Goal: Transaction & Acquisition: Purchase product/service

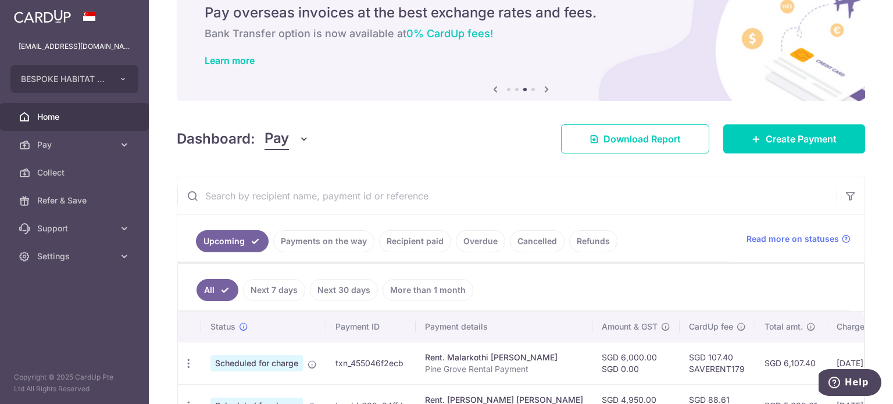
scroll to position [116, 0]
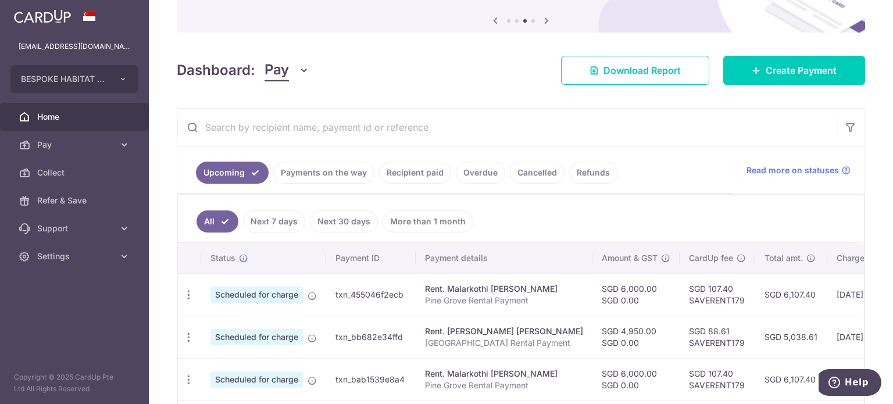
click at [323, 177] on link "Payments on the way" at bounding box center [323, 173] width 101 height 22
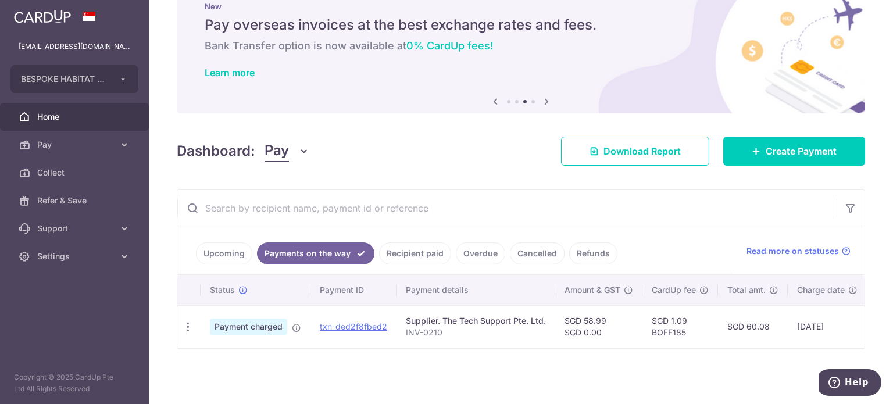
scroll to position [40, 0]
click at [766, 145] on span "Create Payment" at bounding box center [801, 151] width 71 height 14
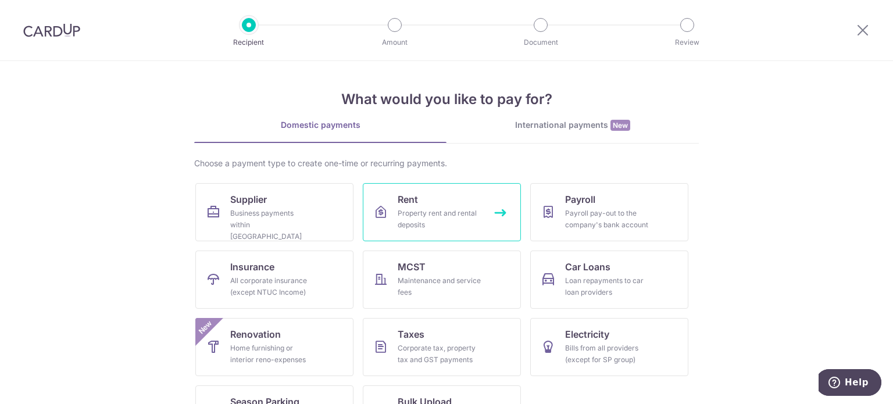
scroll to position [48, 0]
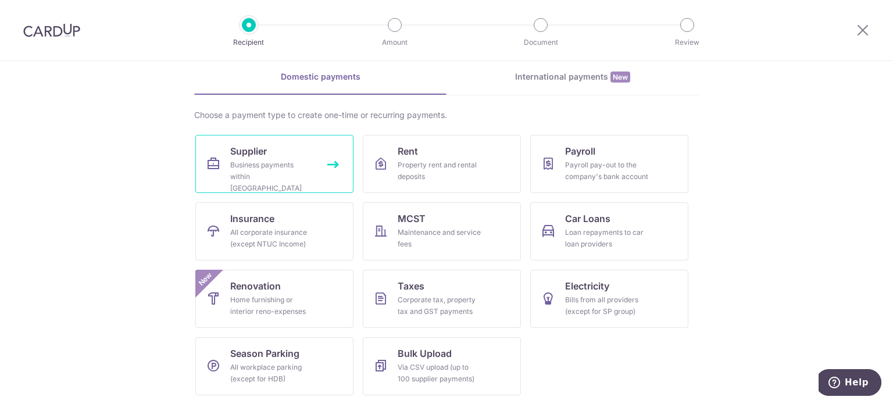
click at [320, 183] on link "Supplier Business payments within Singapore" at bounding box center [274, 164] width 158 height 58
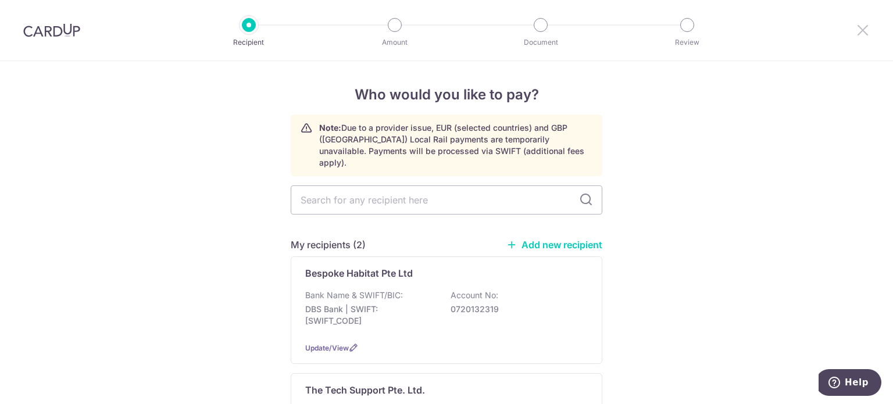
click at [856, 29] on icon at bounding box center [863, 30] width 14 height 15
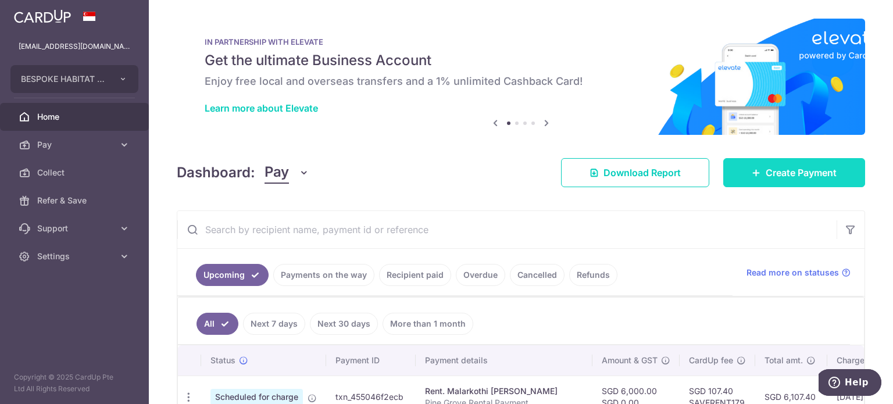
click at [787, 165] on link "Create Payment" at bounding box center [794, 172] width 142 height 29
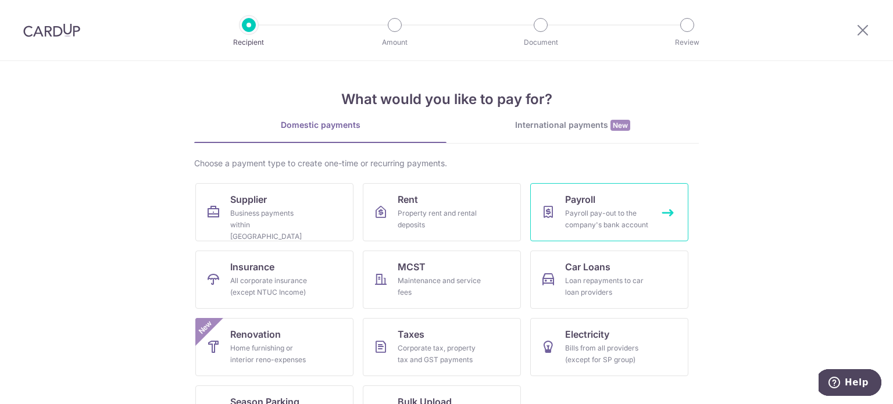
scroll to position [48, 0]
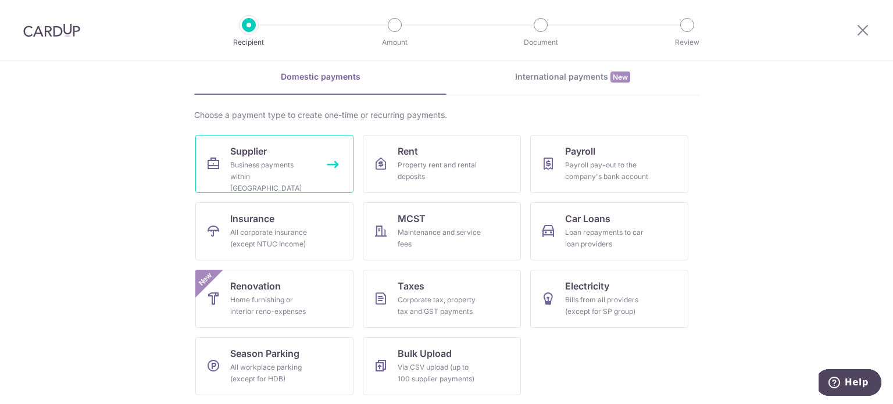
click at [298, 177] on div "Business payments within Singapore" at bounding box center [272, 176] width 84 height 35
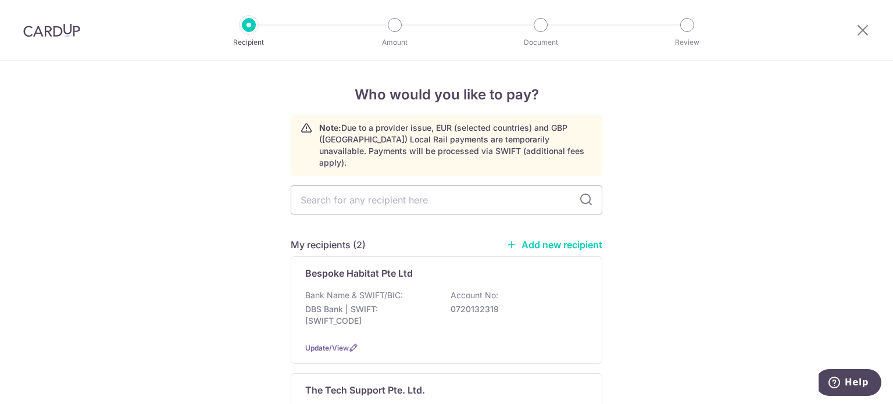
click at [556, 239] on link "Add new recipient" at bounding box center [554, 245] width 96 height 12
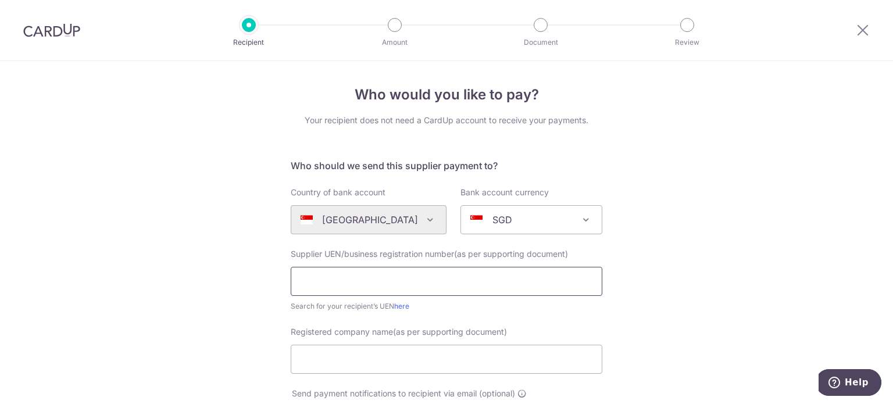
click at [362, 277] on input "text" at bounding box center [447, 281] width 312 height 29
paste input "202118077G"
type input "202118077G"
click at [330, 357] on input "Registered company name(as per supporting document)" at bounding box center [447, 359] width 312 height 29
paste input "Bespoke CleanPro Pte Ltd"
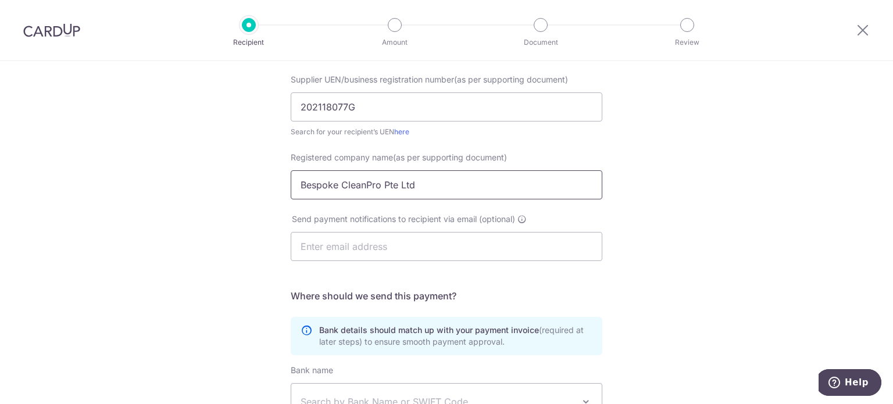
scroll to position [360, 0]
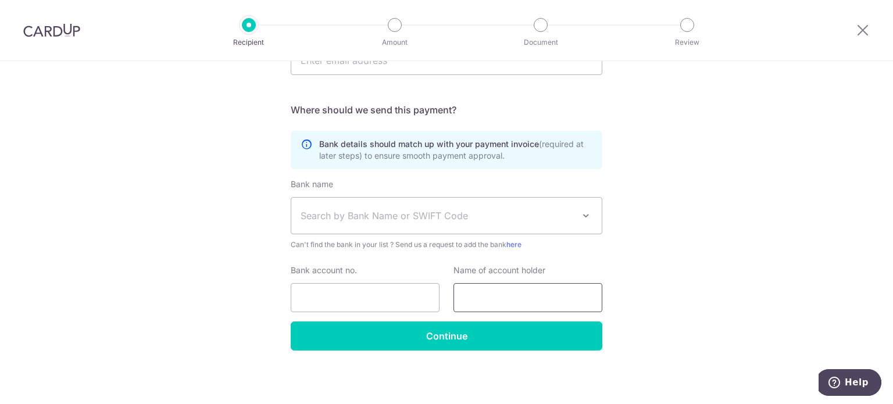
type input "Bespoke CleanPro Pte Ltd"
click at [489, 296] on input "text" at bounding box center [527, 297] width 149 height 29
paste input "Bespoke CleanPro Pte Ltd"
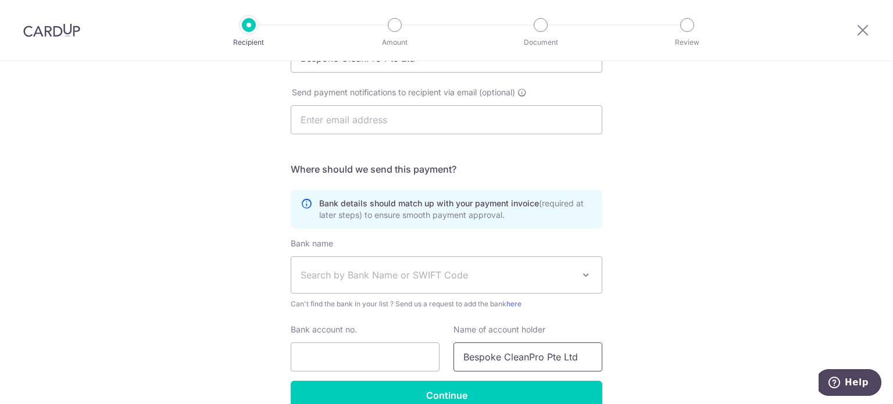
scroll to position [302, 0]
type input "Bespoke CleanPro Pte Ltd"
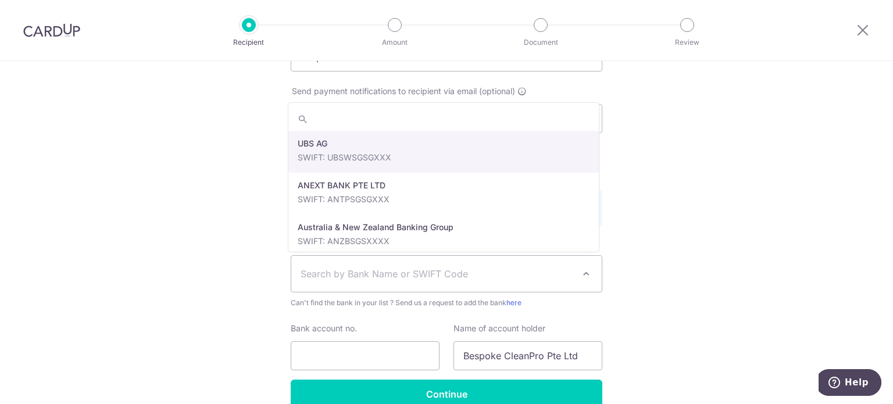
click at [434, 274] on span "Search by Bank Name or SWIFT Code" at bounding box center [437, 274] width 273 height 14
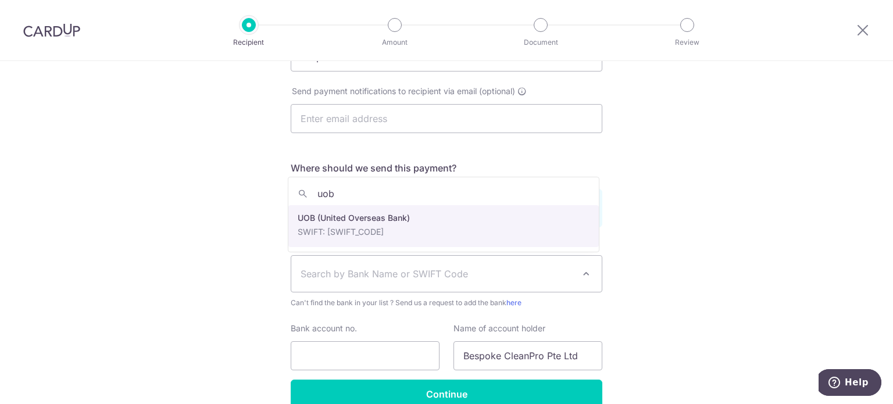
type input "uob"
select select "18"
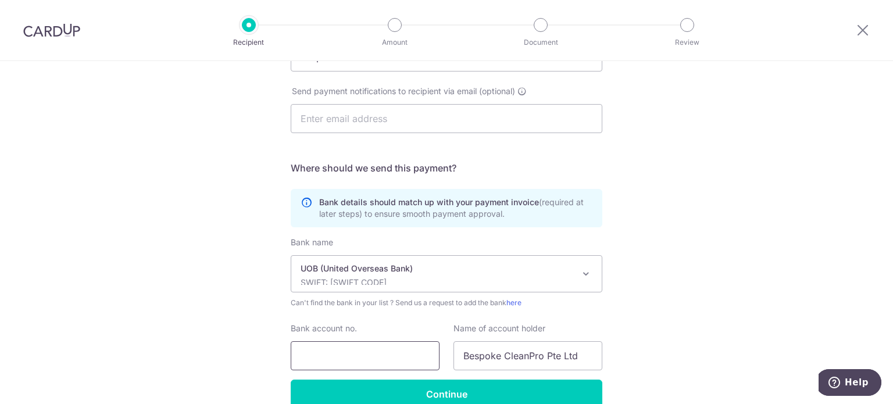
click at [342, 351] on input "Bank account no." at bounding box center [365, 355] width 149 height 29
paste input "6573011721"
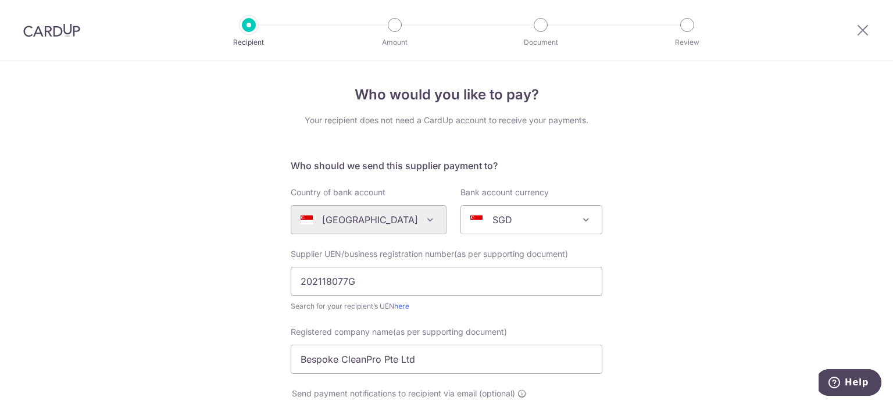
scroll to position [360, 0]
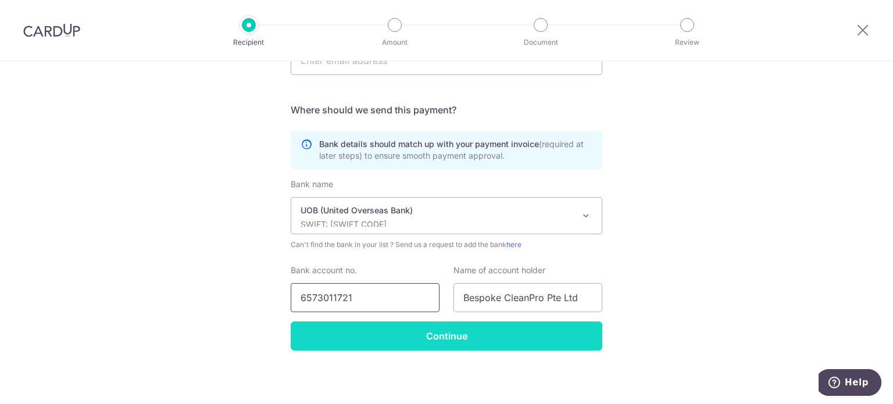
type input "6573011721"
click at [433, 337] on input "Continue" at bounding box center [447, 335] width 312 height 29
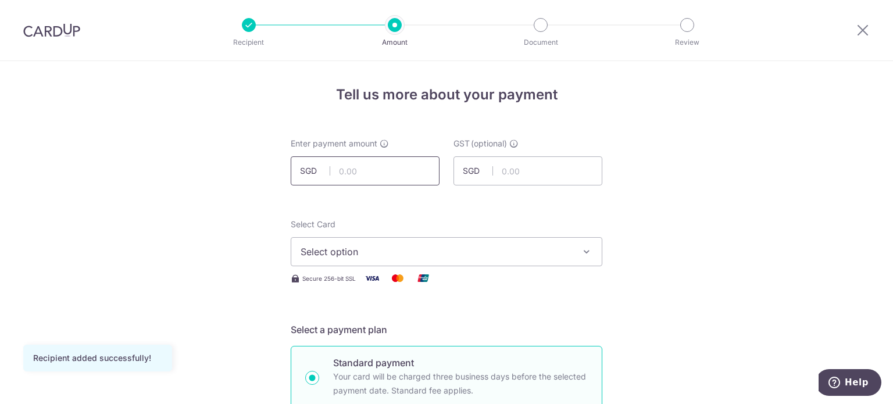
click at [392, 171] on input "text" at bounding box center [365, 170] width 149 height 29
type input "370.60"
click at [416, 246] on span "Select option" at bounding box center [436, 252] width 271 height 14
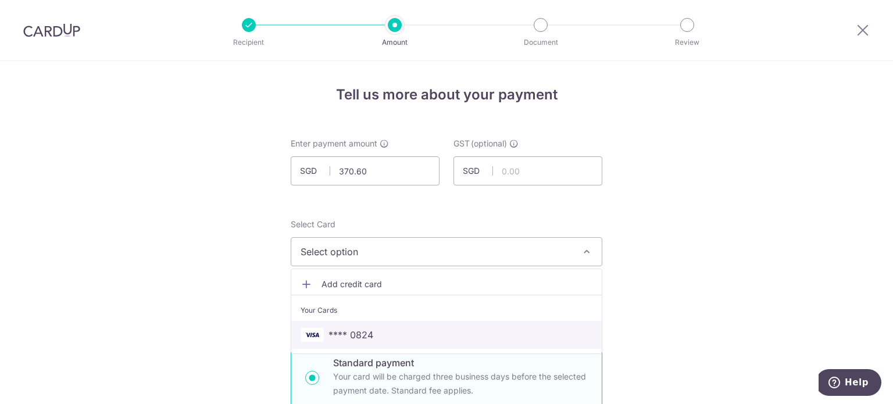
click at [358, 333] on span "**** 0824" at bounding box center [350, 335] width 45 height 14
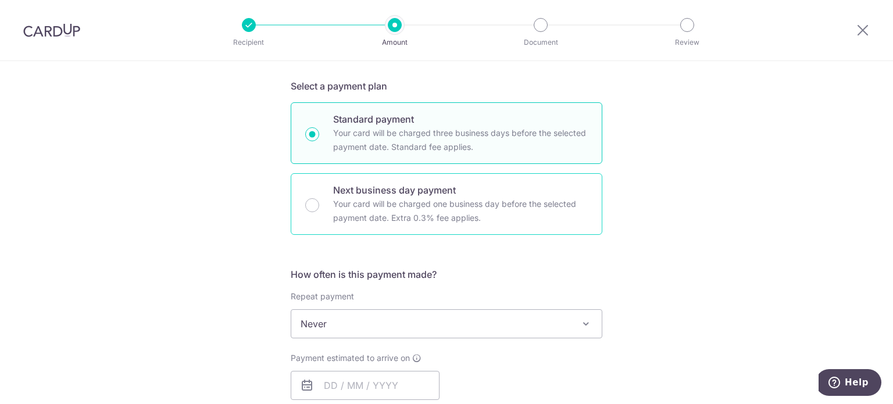
scroll to position [291, 0]
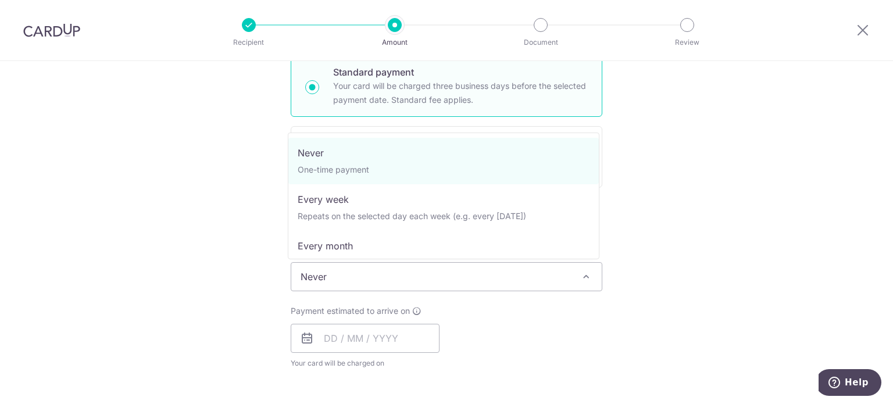
click at [405, 274] on span "Never" at bounding box center [446, 277] width 310 height 28
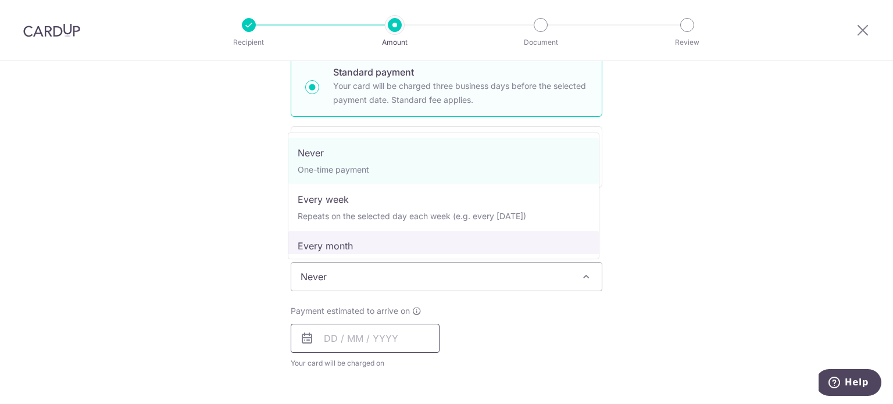
click at [367, 335] on input "text" at bounding box center [365, 338] width 149 height 29
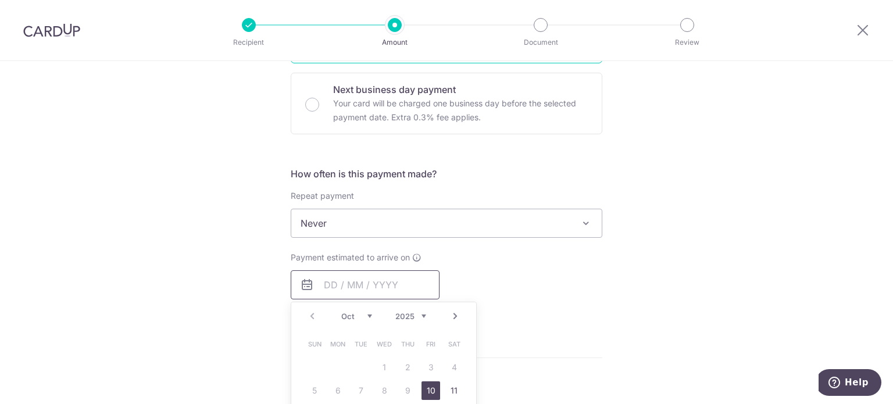
scroll to position [407, 0]
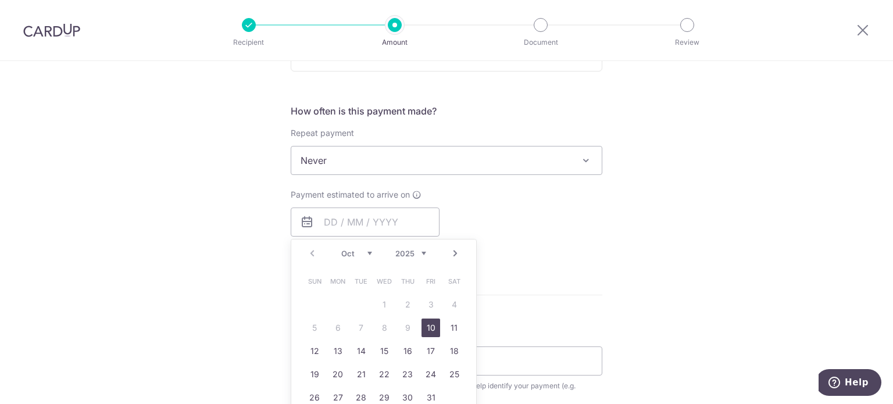
click at [428, 326] on link "10" at bounding box center [430, 328] width 19 height 19
type input "10/10/2025"
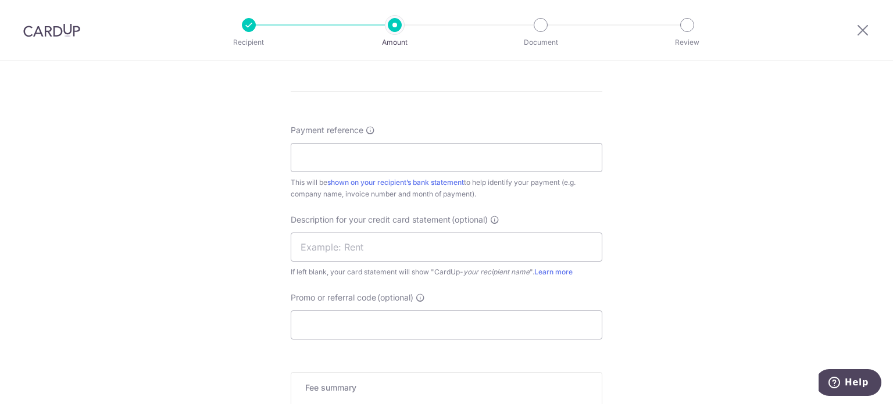
scroll to position [698, 0]
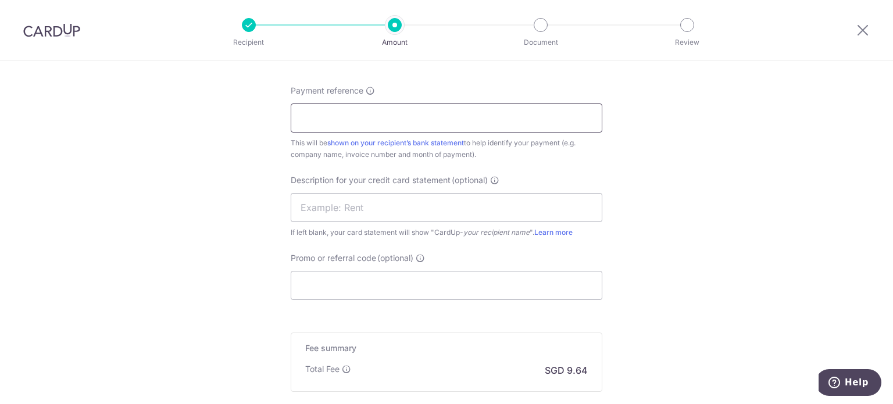
click at [397, 113] on input "Payment reference" at bounding box center [447, 117] width 312 height 29
click at [381, 119] on input "Payment reference" at bounding box center [447, 117] width 312 height 29
paste input "CLI-23471"
type input "CLI-23471"
click at [357, 208] on input "text" at bounding box center [447, 207] width 312 height 29
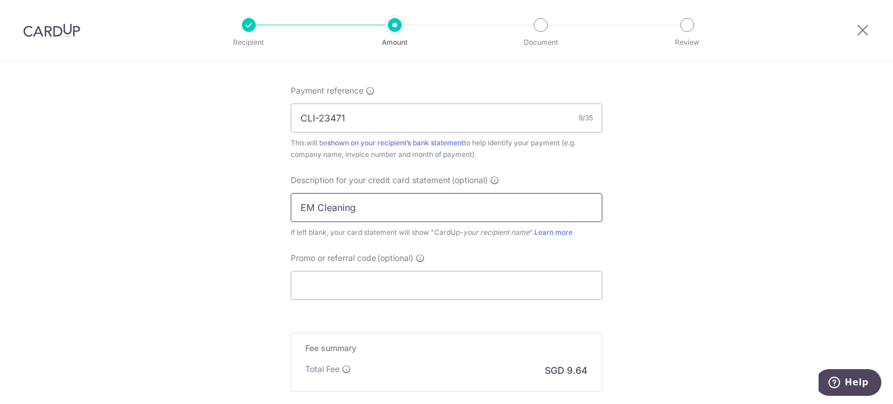
type input "EM Cleaning"
click at [386, 287] on input "Promo or referral code (optional)" at bounding box center [447, 285] width 312 height 29
paste input "BOFF185"
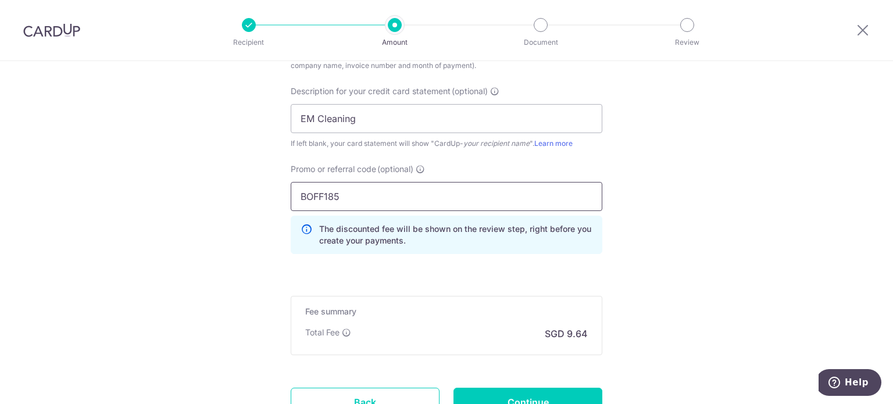
scroll to position [884, 0]
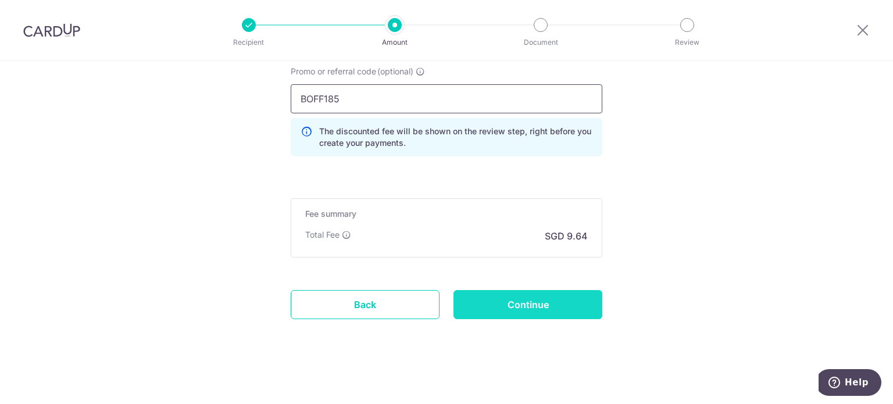
type input "BOFF185"
click at [530, 306] on input "Continue" at bounding box center [527, 304] width 149 height 29
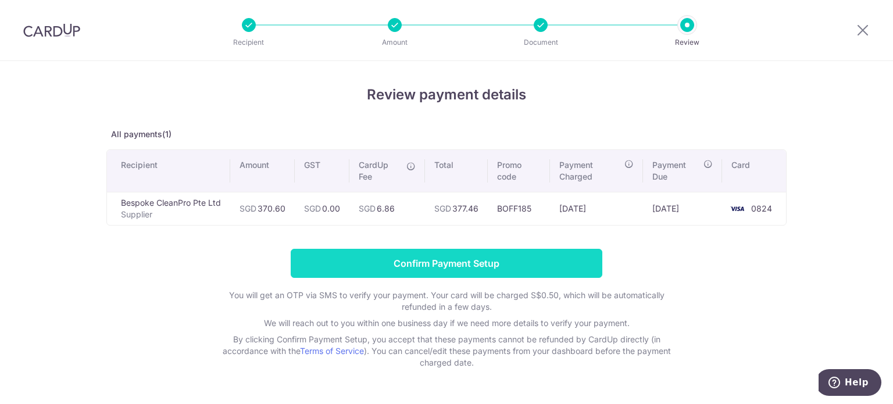
click at [492, 264] on input "Confirm Payment Setup" at bounding box center [447, 263] width 312 height 29
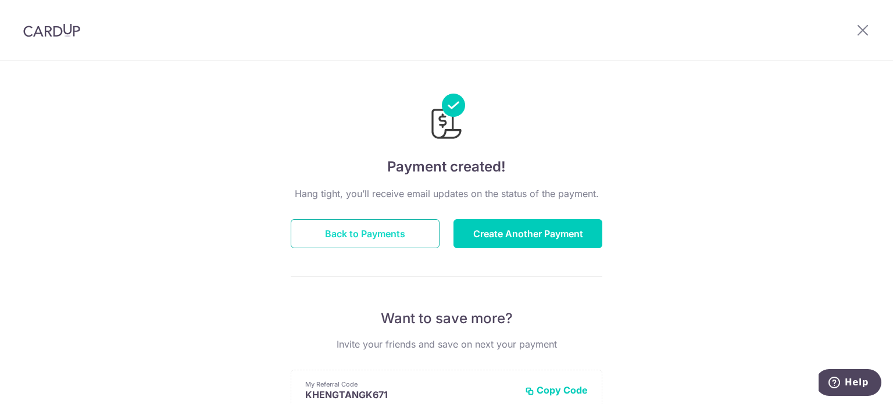
click at [360, 242] on button "Back to Payments" at bounding box center [365, 233] width 149 height 29
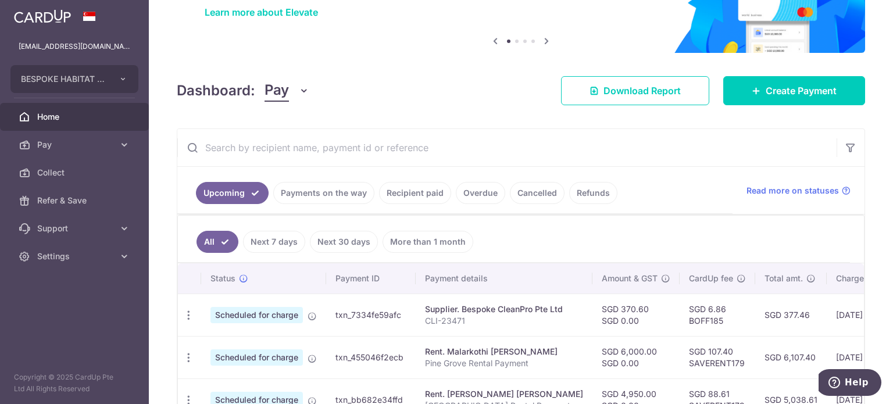
scroll to position [116, 0]
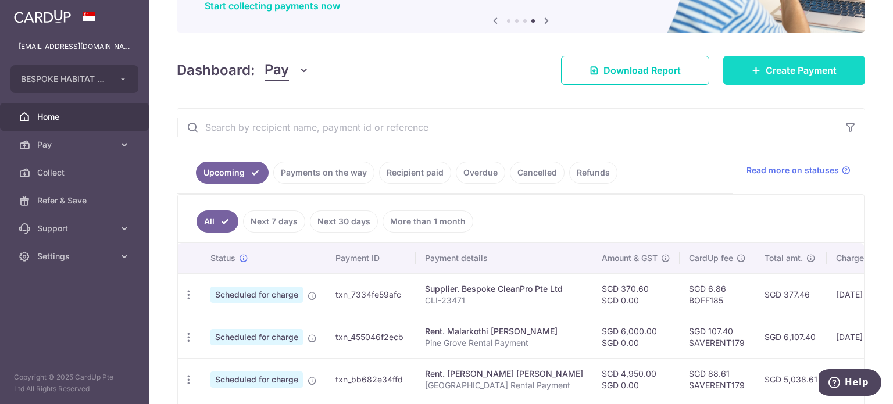
click at [767, 67] on span "Create Payment" at bounding box center [801, 70] width 71 height 14
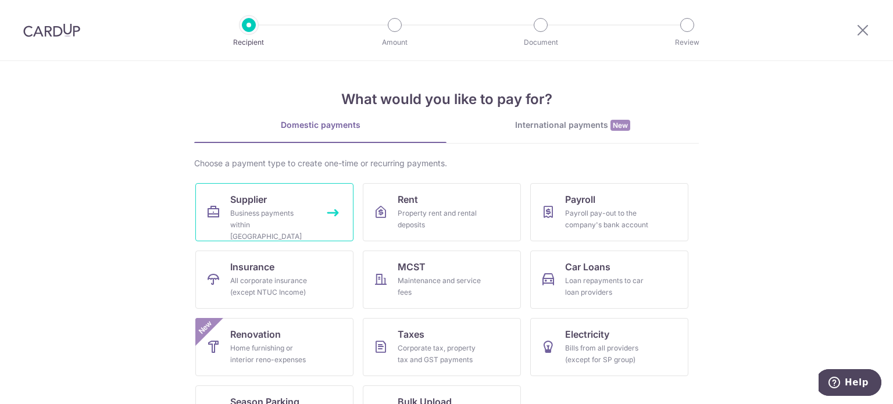
click at [277, 209] on div "Business payments within Singapore" at bounding box center [272, 225] width 84 height 35
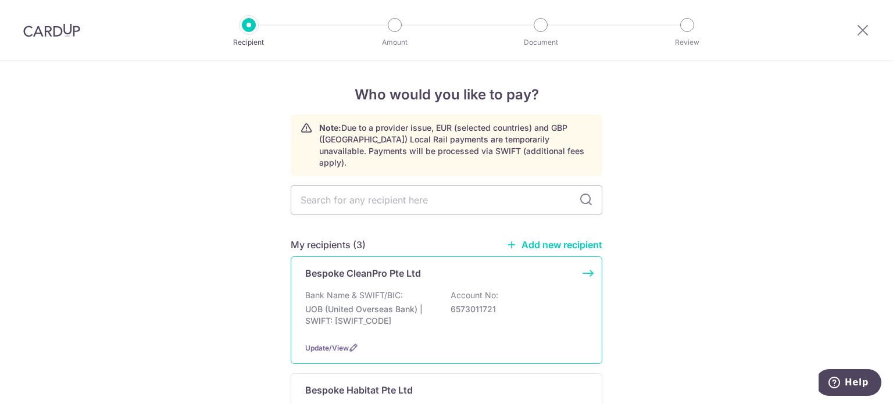
click at [427, 266] on div "Bespoke CleanPro Pte Ltd" at bounding box center [439, 273] width 269 height 14
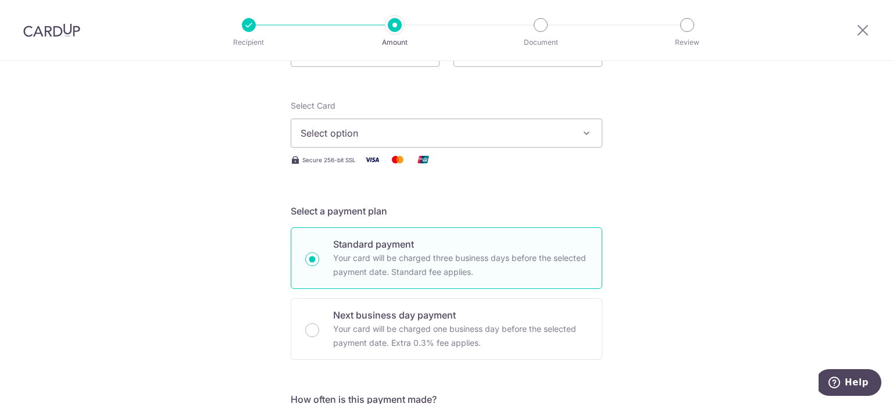
scroll to position [174, 0]
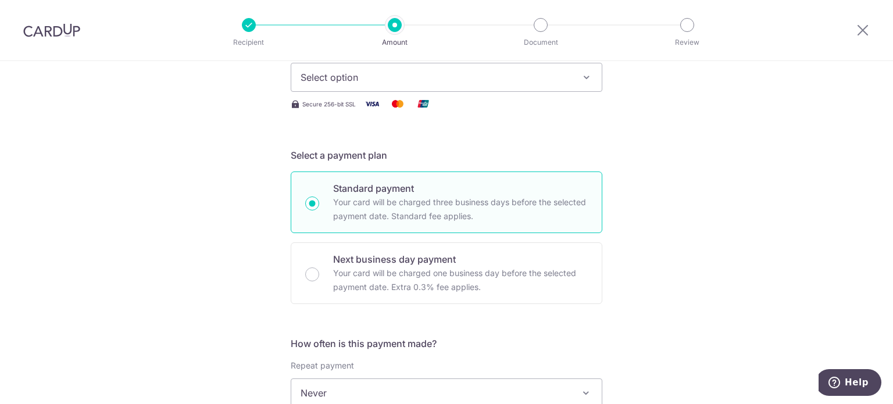
type input "370.60"
click at [436, 78] on span "Select option" at bounding box center [436, 77] width 271 height 14
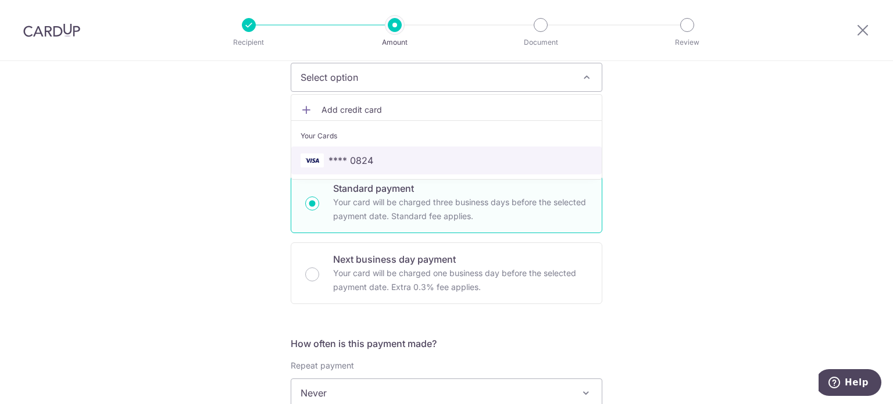
click at [395, 160] on span "**** 0824" at bounding box center [447, 160] width 292 height 14
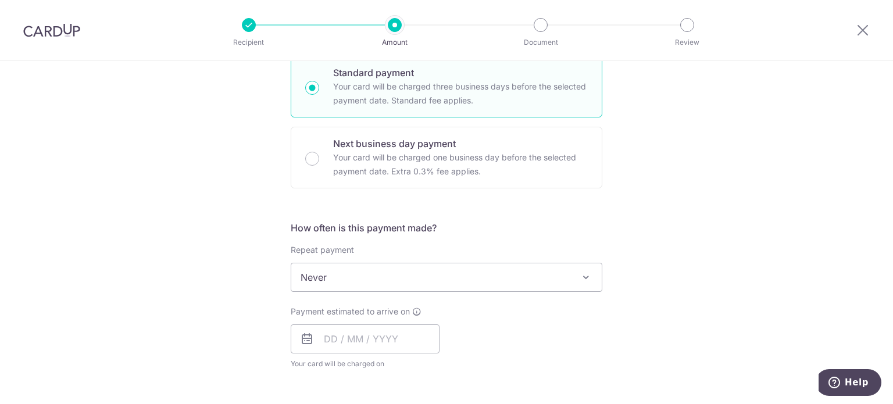
scroll to position [291, 0]
click at [366, 339] on input "text" at bounding box center [365, 338] width 149 height 29
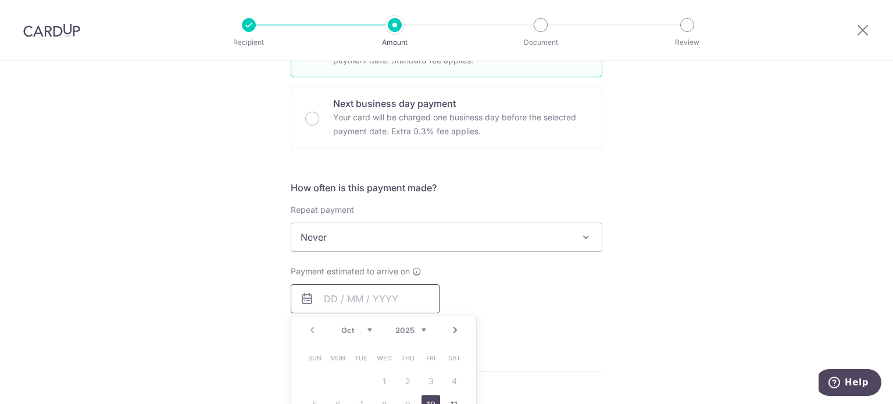
scroll to position [349, 0]
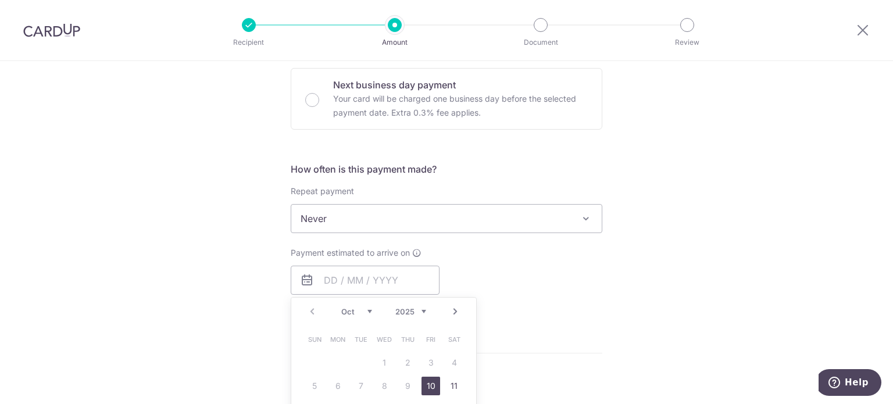
click at [429, 386] on link "10" at bounding box center [430, 386] width 19 height 19
type input "[DATE]"
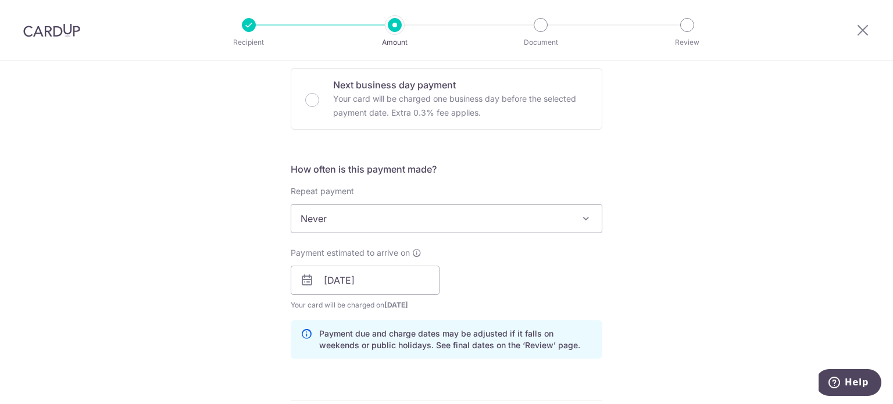
scroll to position [465, 0]
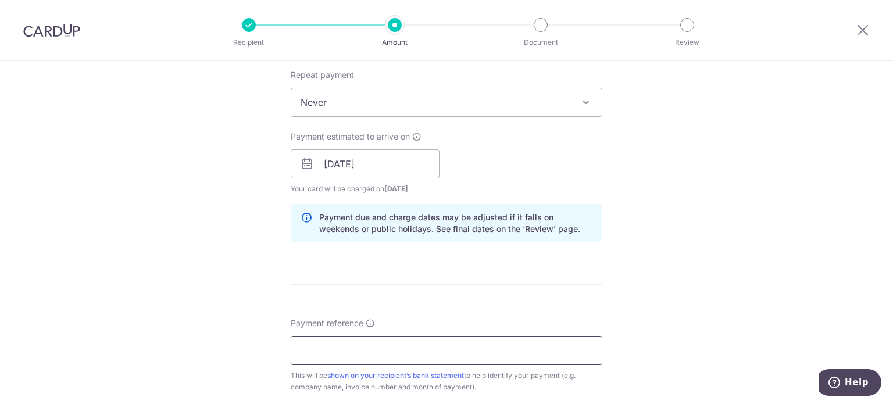
click at [381, 351] on input "Payment reference" at bounding box center [447, 350] width 312 height 29
click at [311, 353] on input "Payment reference" at bounding box center [447, 350] width 312 height 29
paste input "CLI-23351"
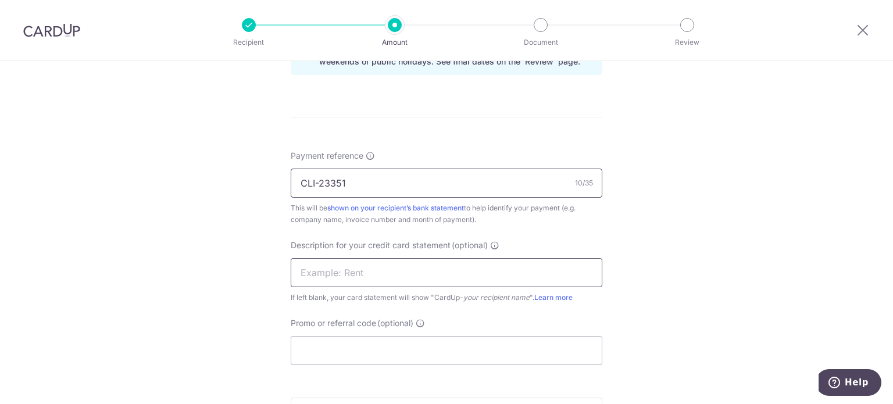
scroll to position [639, 0]
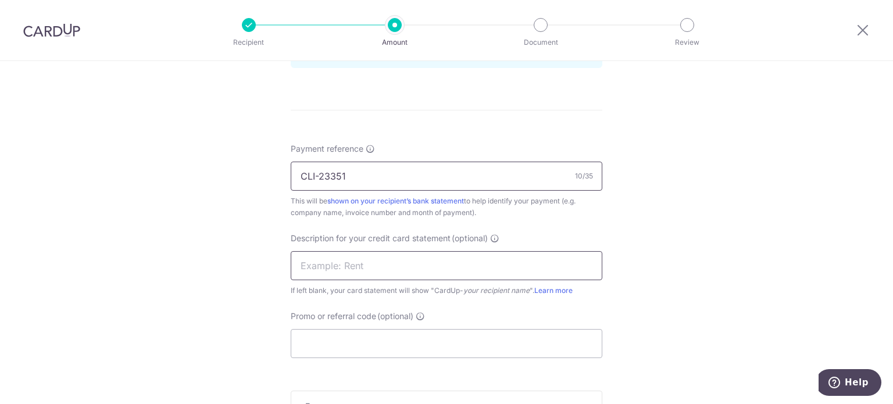
type input "CLI-23351"
click at [353, 267] on input "text" at bounding box center [447, 265] width 312 height 29
type input "PG Cleaning"
click at [397, 341] on input "Promo or referral code (optional)" at bounding box center [447, 343] width 312 height 29
paste input "BOFF185"
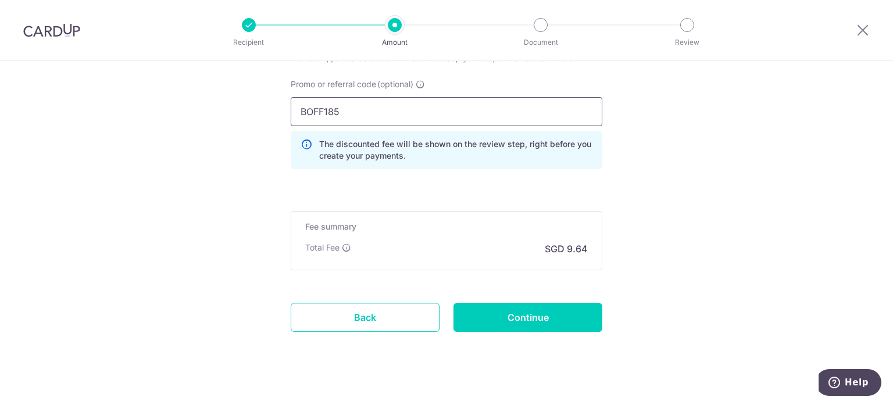
scroll to position [872, 0]
type input "BOFF185"
click at [522, 318] on input "Continue" at bounding box center [527, 316] width 149 height 29
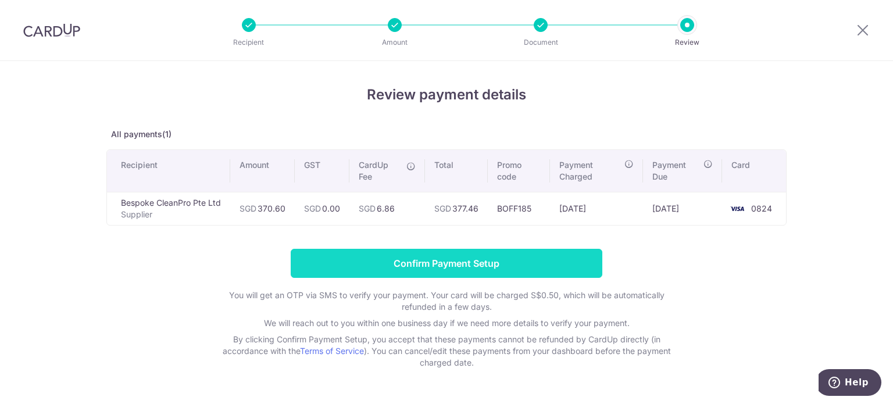
click at [485, 258] on input "Confirm Payment Setup" at bounding box center [447, 263] width 312 height 29
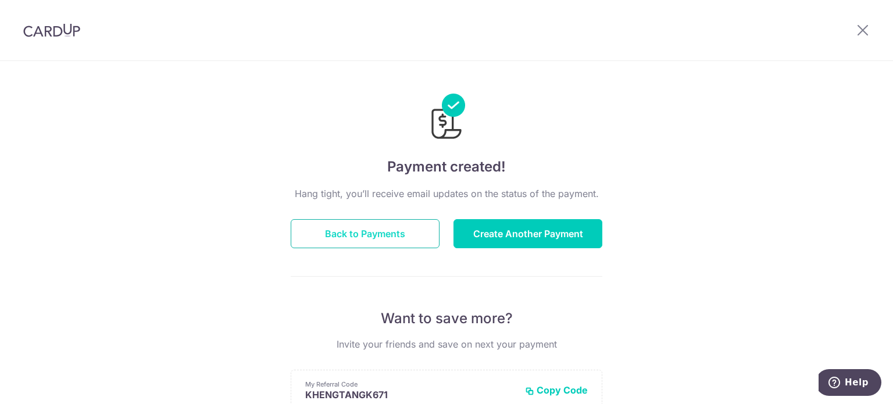
click at [394, 238] on button "Back to Payments" at bounding box center [365, 233] width 149 height 29
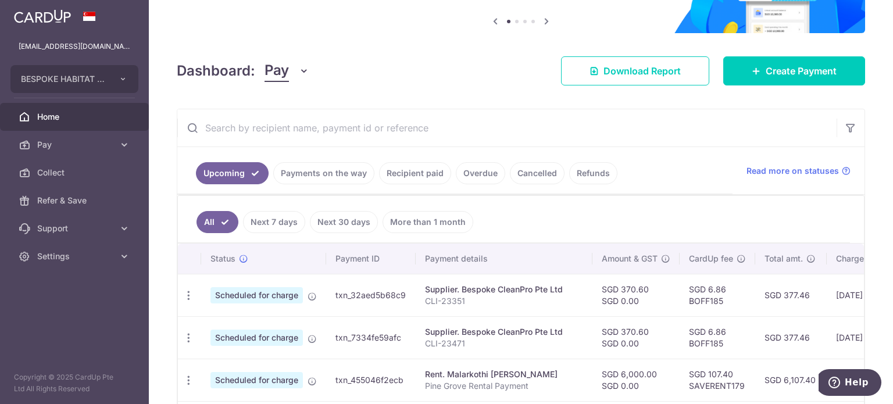
scroll to position [116, 0]
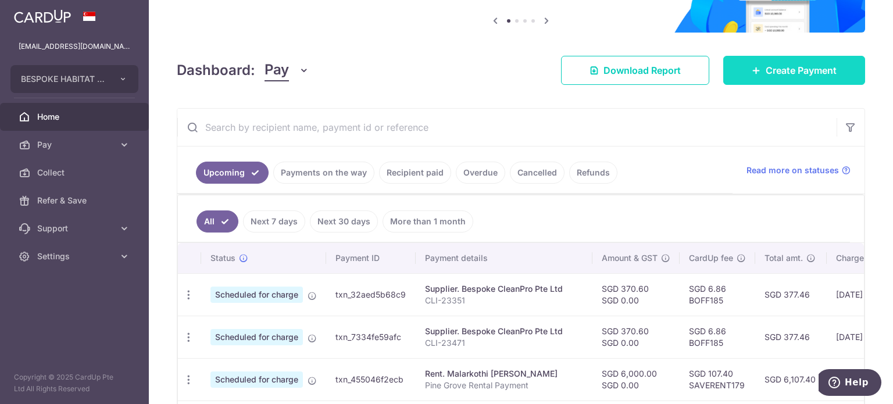
click at [780, 62] on link "Create Payment" at bounding box center [794, 70] width 142 height 29
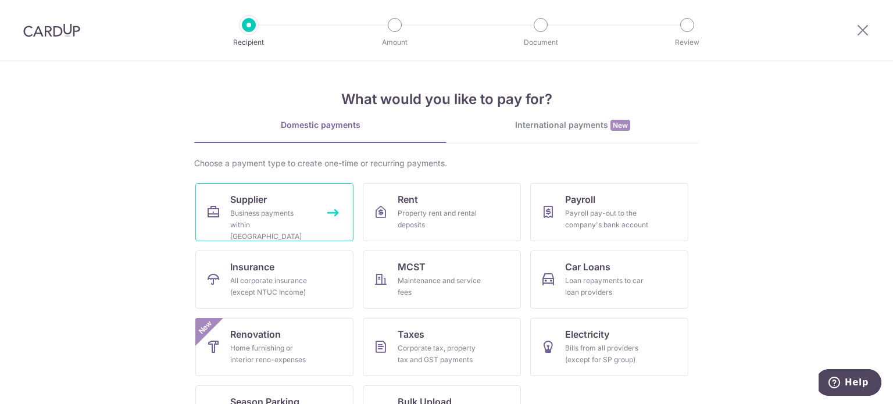
click at [263, 219] on div "Business payments within Singapore" at bounding box center [272, 225] width 84 height 35
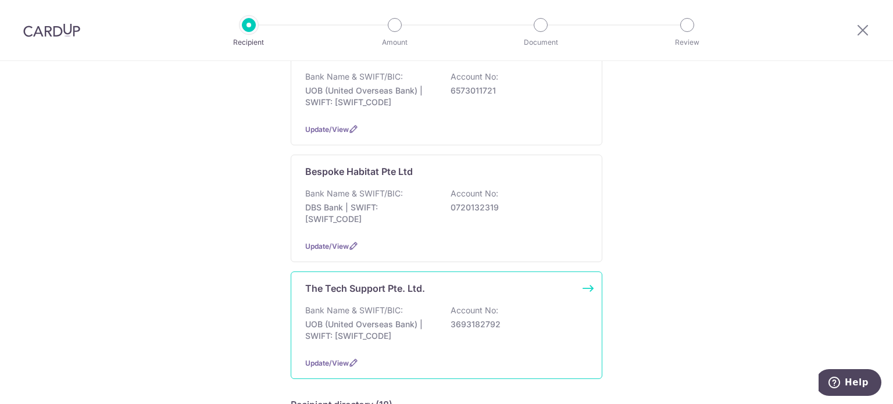
scroll to position [291, 0]
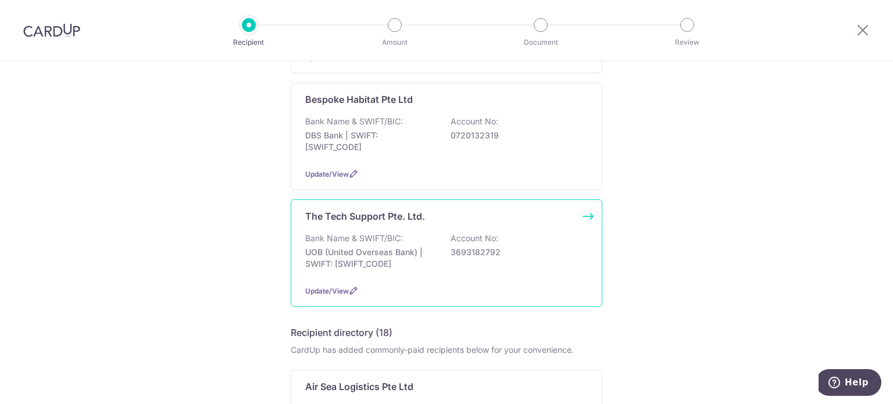
click at [407, 260] on div "Bank Name & SWIFT/BIC: UOB (United Overseas Bank) | SWIFT: UOVBSGSGXXX Account …" at bounding box center [446, 254] width 283 height 43
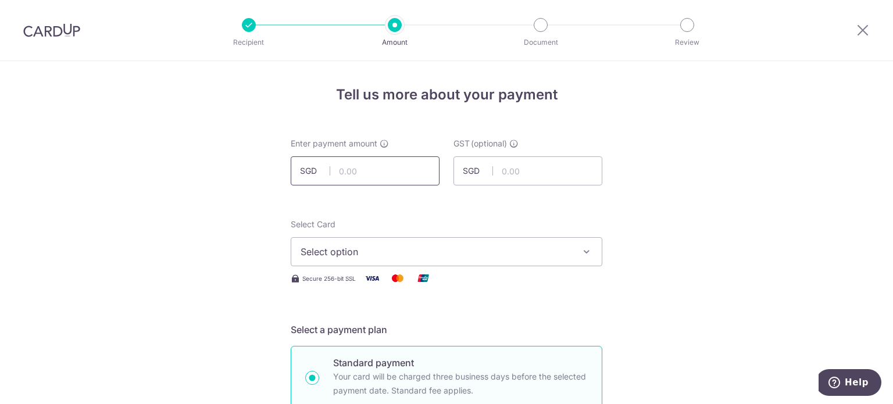
click at [351, 166] on input "text" at bounding box center [365, 170] width 149 height 29
type input "58.99"
click at [545, 252] on span "Select option" at bounding box center [436, 252] width 271 height 14
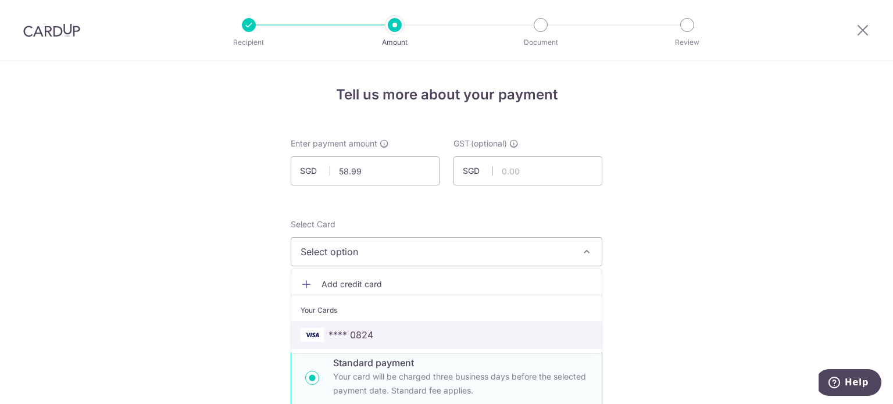
drag, startPoint x: 388, startPoint y: 330, endPoint x: 482, endPoint y: 267, distance: 112.7
click at [388, 330] on span "**** 0824" at bounding box center [447, 335] width 292 height 14
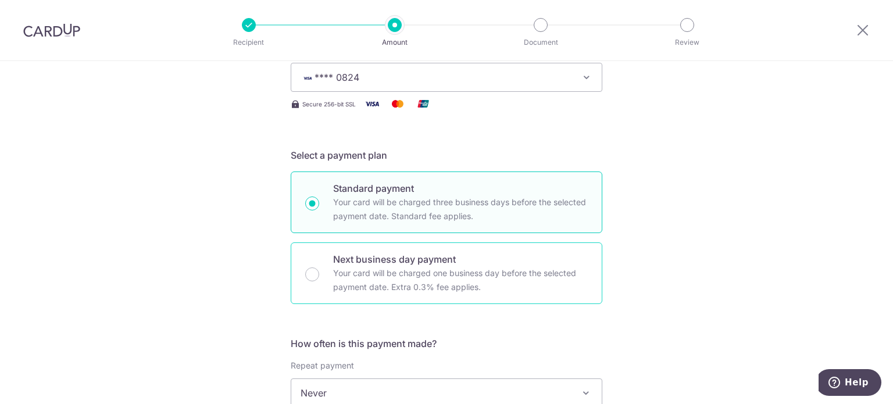
scroll to position [291, 0]
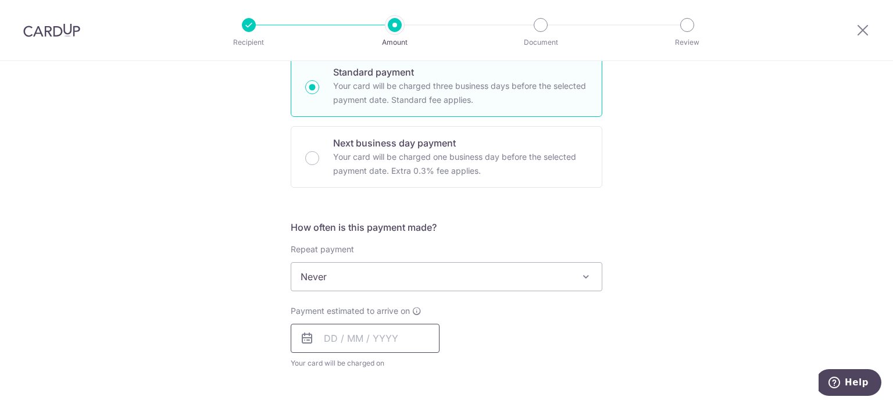
click at [389, 337] on input "text" at bounding box center [365, 338] width 149 height 29
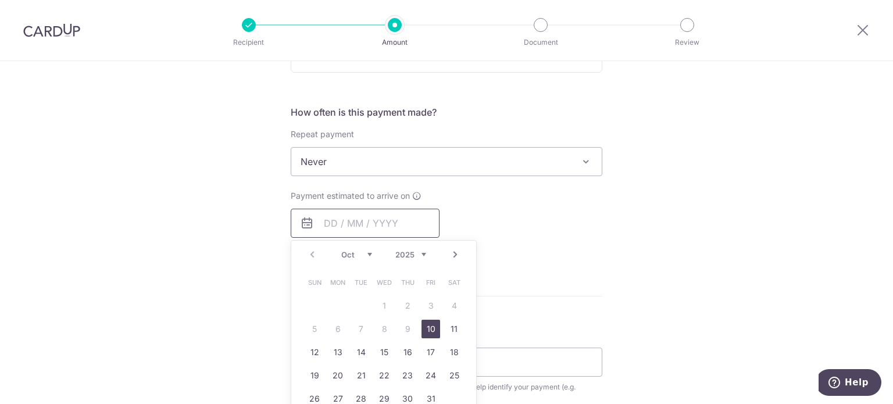
scroll to position [407, 0]
click at [421, 327] on link "10" at bounding box center [430, 328] width 19 height 19
type input "[DATE]"
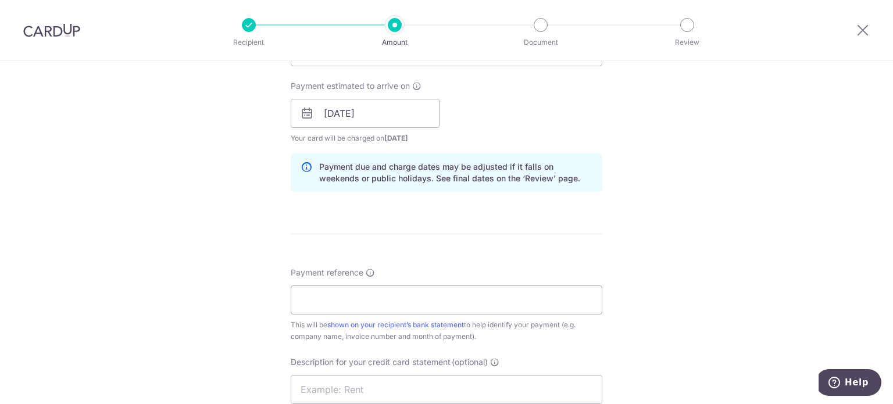
scroll to position [523, 0]
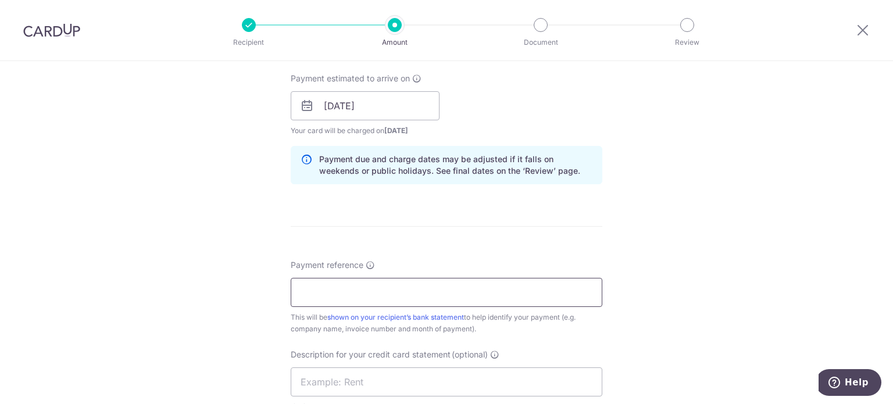
click at [454, 297] on input "Payment reference" at bounding box center [447, 292] width 312 height 29
click at [312, 286] on input "Payment reference" at bounding box center [447, 292] width 312 height 29
paste input "NV-0212"
type input "INV-0212"
click at [342, 384] on input "text" at bounding box center [447, 381] width 312 height 29
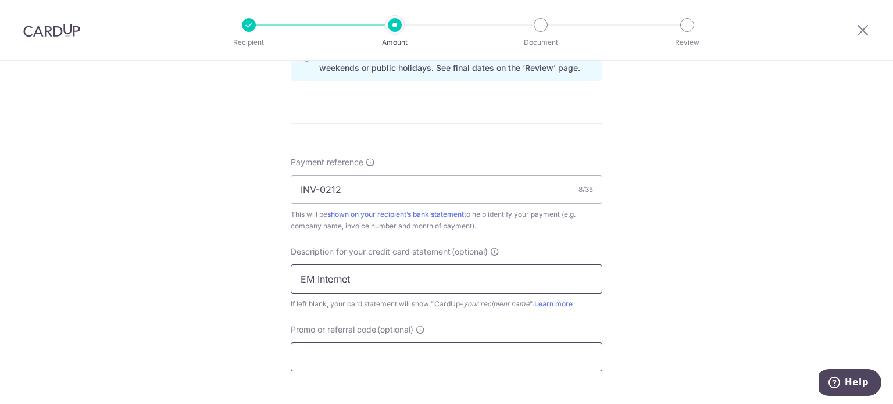
scroll to position [756, 0]
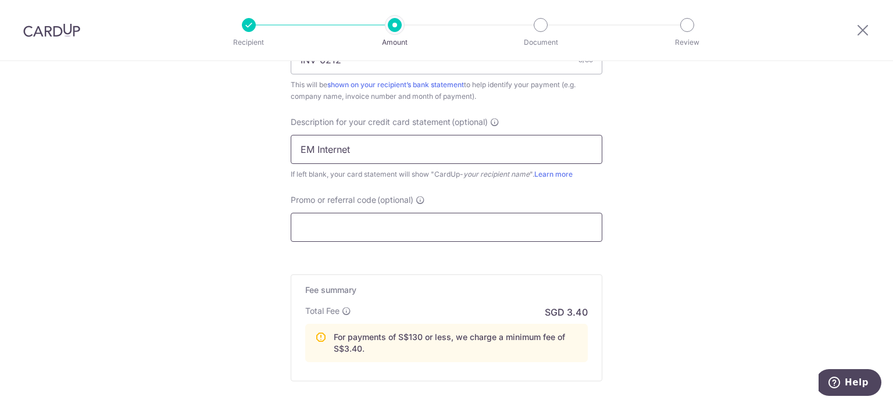
type input "EM Internet"
click at [482, 236] on input "Promo or referral code (optional)" at bounding box center [447, 227] width 312 height 29
paste input "BOFF185"
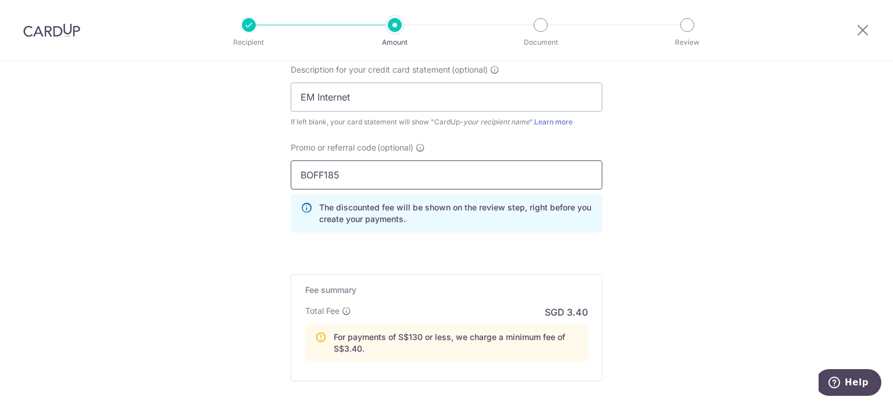
scroll to position [932, 0]
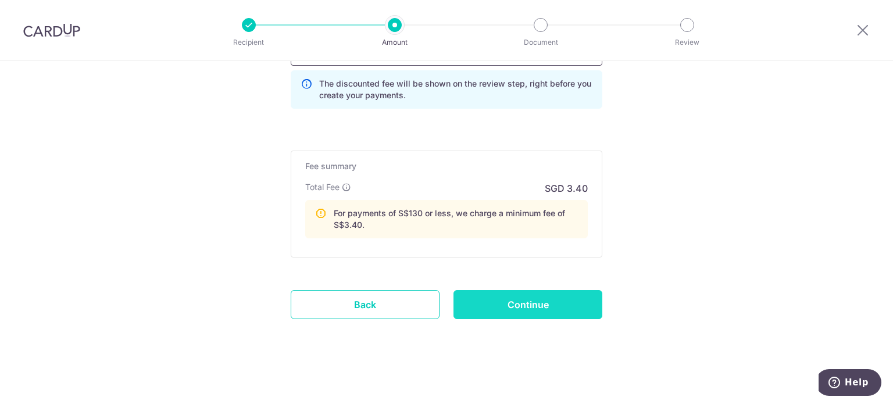
type input "BOFF185"
click at [551, 300] on input "Continue" at bounding box center [527, 304] width 149 height 29
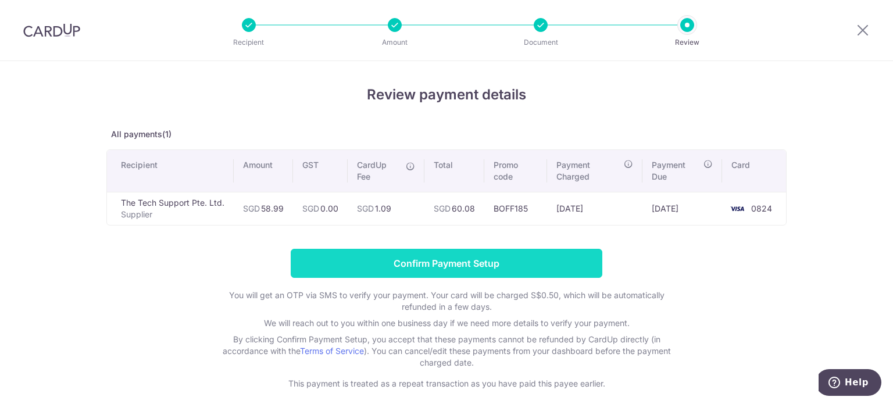
click at [492, 255] on input "Confirm Payment Setup" at bounding box center [447, 263] width 312 height 29
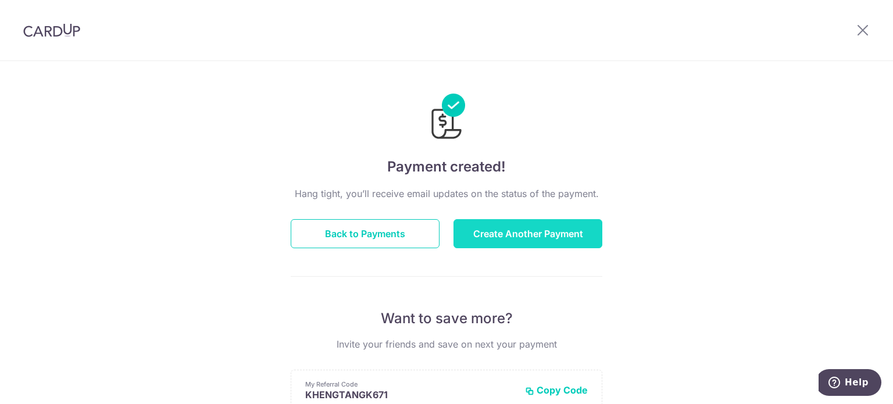
click at [560, 230] on button "Create Another Payment" at bounding box center [527, 233] width 149 height 29
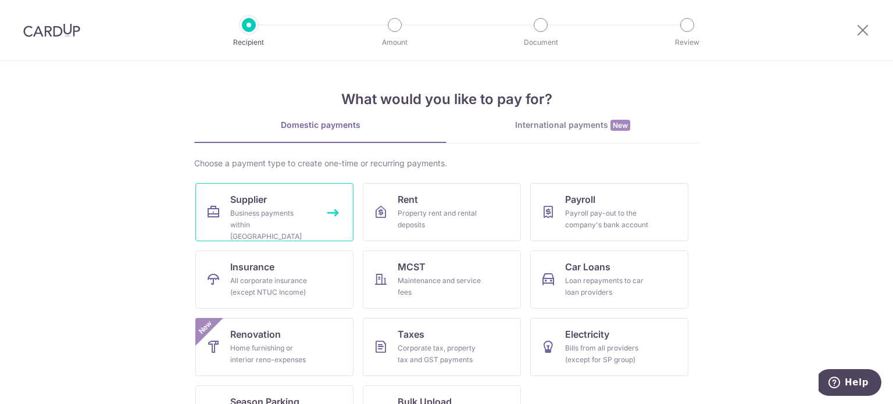
click at [249, 224] on div "Business payments within [GEOGRAPHIC_DATA]" at bounding box center [272, 225] width 84 height 35
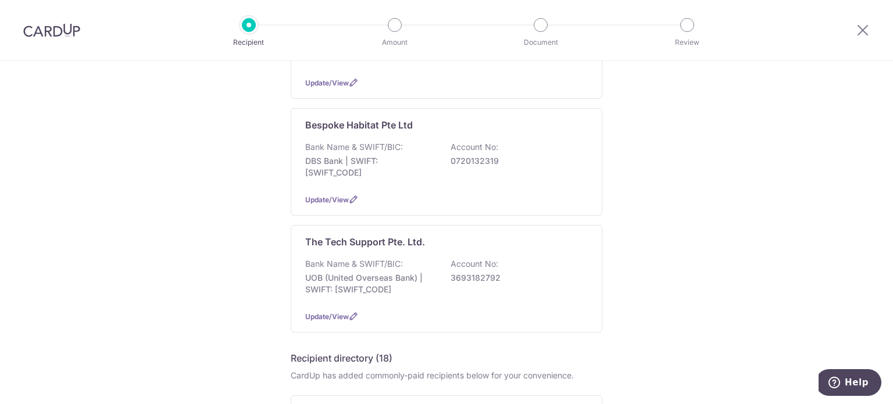
scroll to position [291, 0]
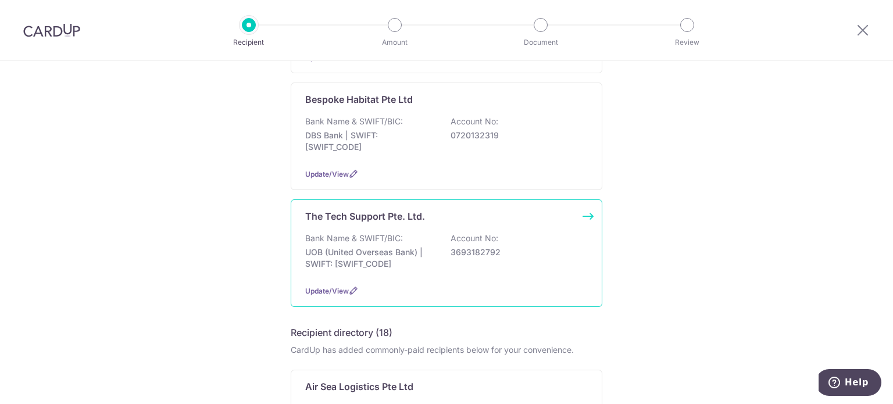
click at [425, 248] on p "UOB (United Overseas Bank) | SWIFT: UOVBSGSGXXX" at bounding box center [370, 257] width 130 height 23
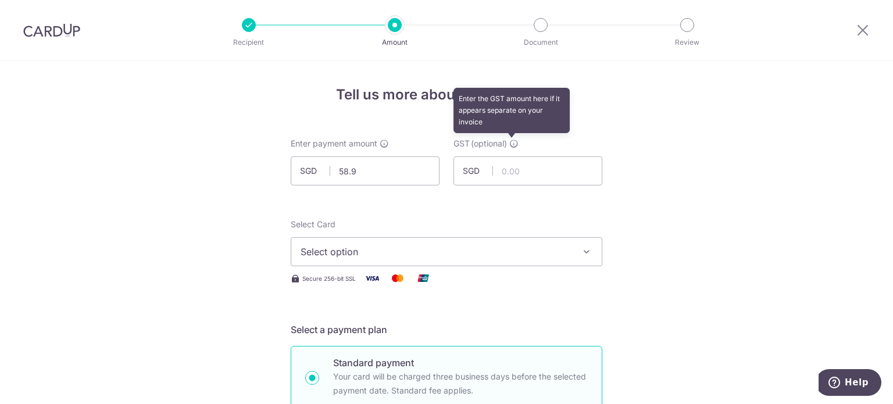
type input "58.99"
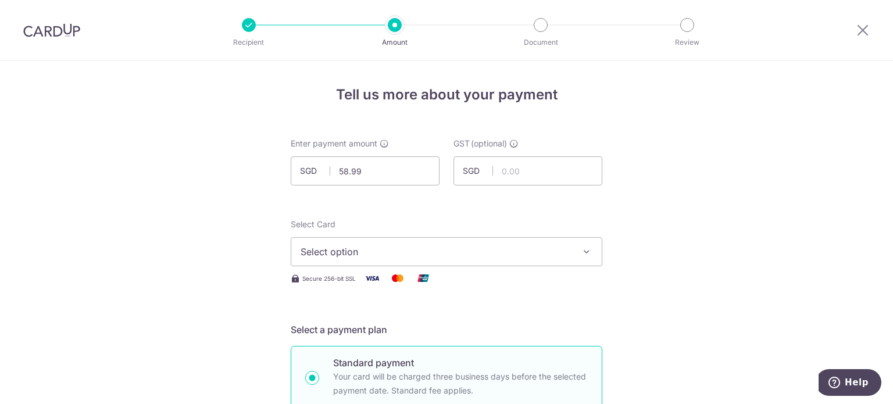
click at [460, 248] on span "Select option" at bounding box center [436, 252] width 271 height 14
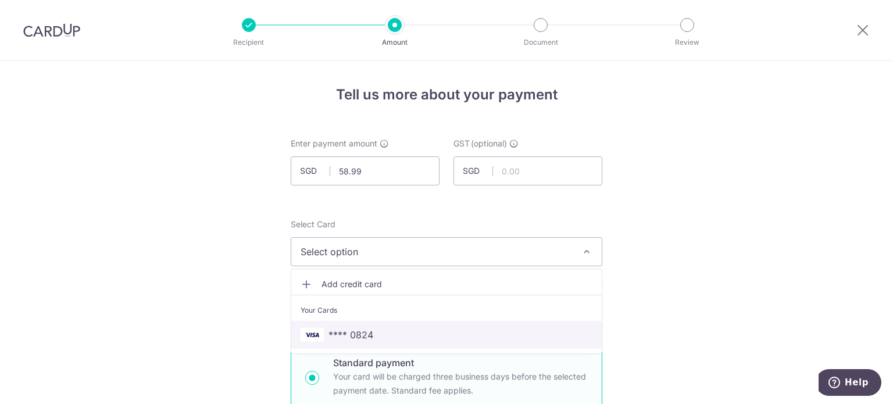
click at [360, 333] on span "**** 0824" at bounding box center [350, 335] width 45 height 14
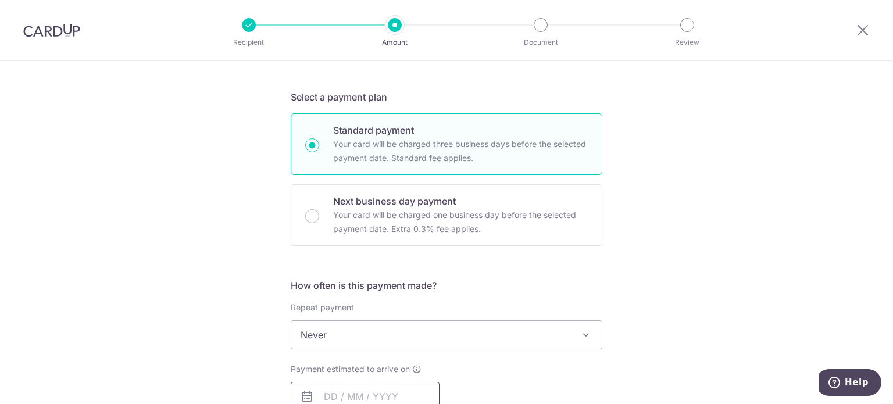
scroll to position [349, 0]
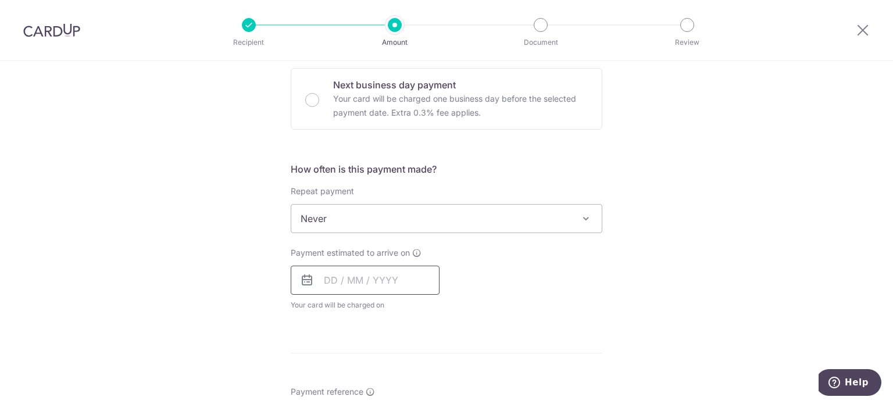
click at [377, 281] on input "text" at bounding box center [365, 280] width 149 height 29
click at [428, 382] on link "10" at bounding box center [430, 386] width 19 height 19
type input "10/10/2025"
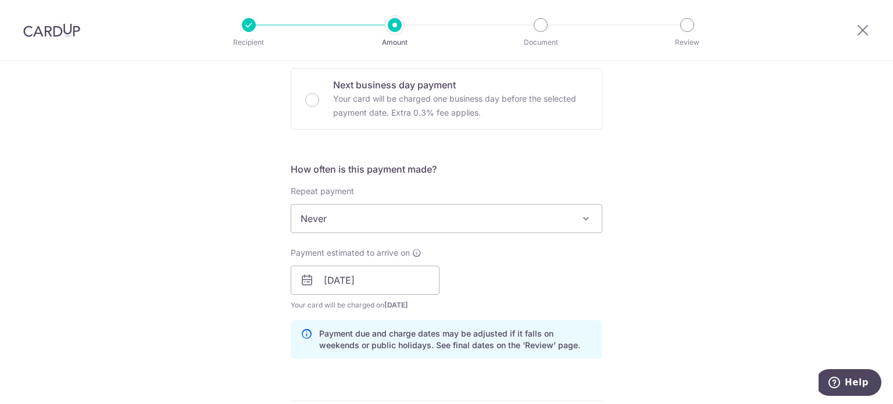
scroll to position [639, 0]
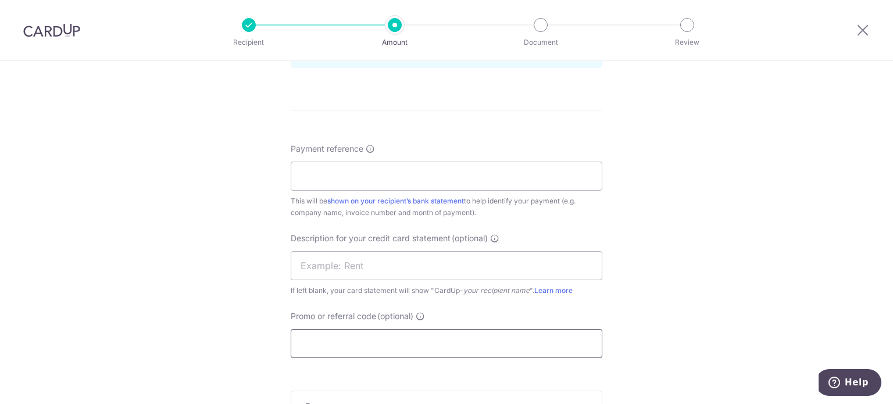
click at [348, 342] on input "Promo or referral code (optional)" at bounding box center [447, 343] width 312 height 29
paste input "BOFF185"
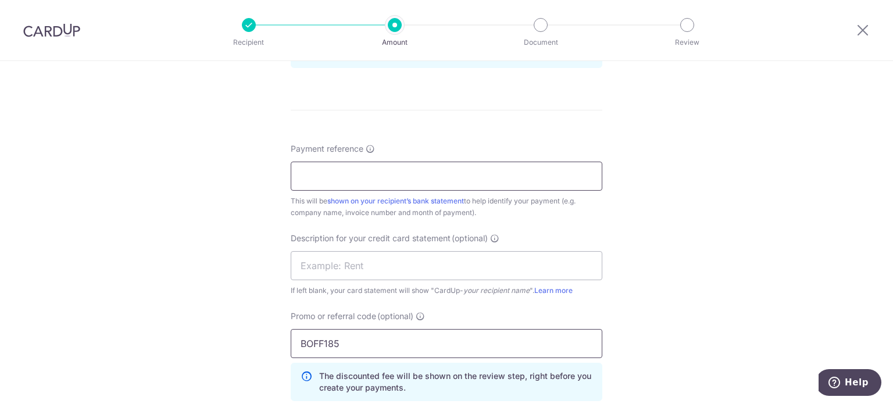
type input "BOFF185"
click at [389, 174] on input "Payment reference" at bounding box center [447, 176] width 312 height 29
click at [327, 183] on input "Payment reference" at bounding box center [447, 176] width 312 height 29
paste input "INV-0211"
type input "INV-0211"
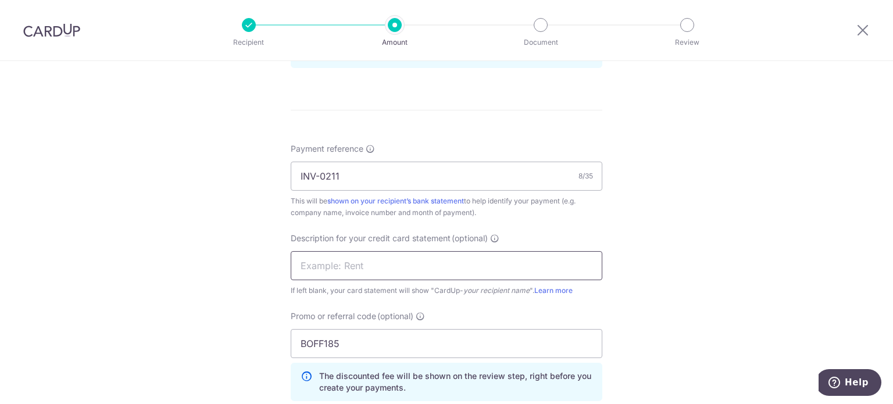
click at [341, 257] on input "text" at bounding box center [447, 265] width 312 height 29
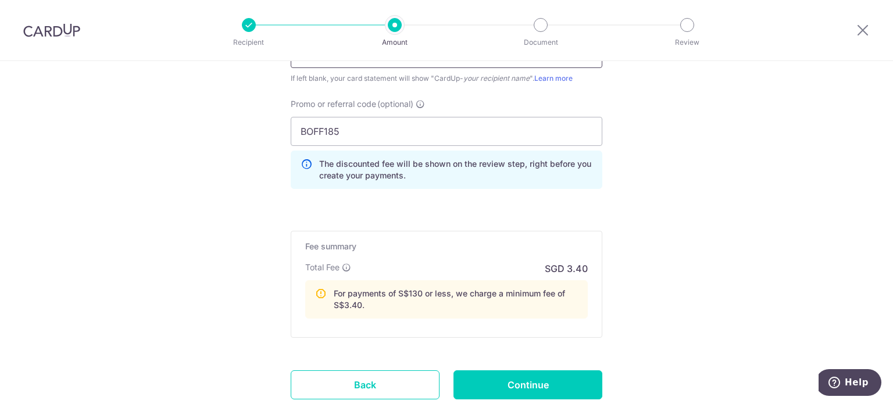
scroll to position [872, 0]
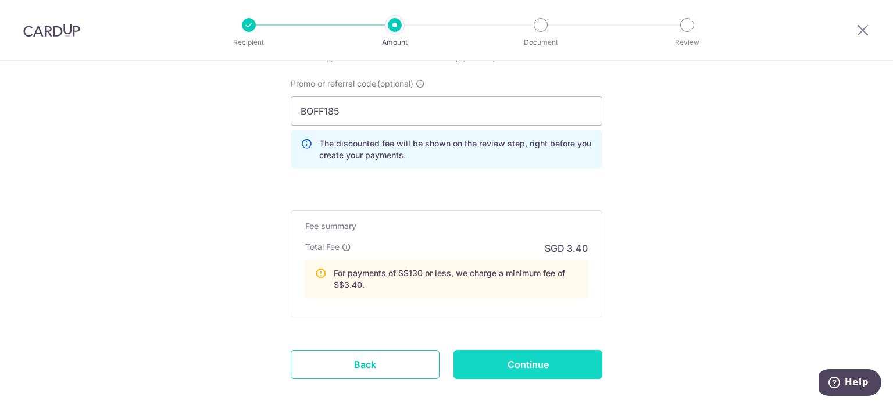
type input "Centris Interne"
click at [505, 355] on input "Continue" at bounding box center [527, 364] width 149 height 29
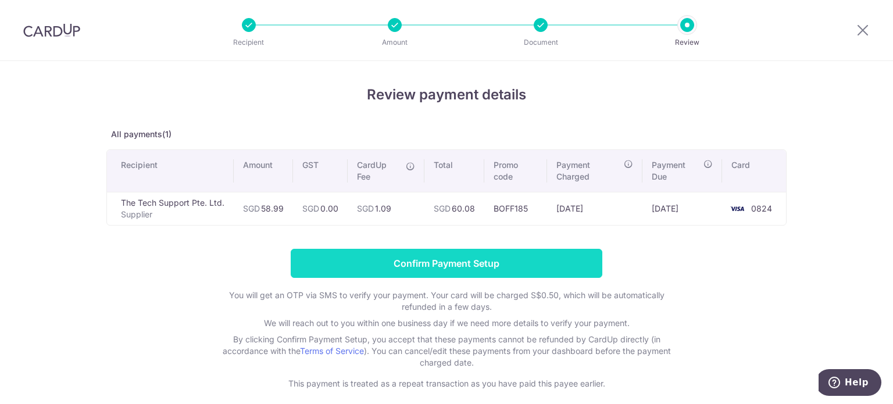
click at [530, 267] on input "Confirm Payment Setup" at bounding box center [447, 263] width 312 height 29
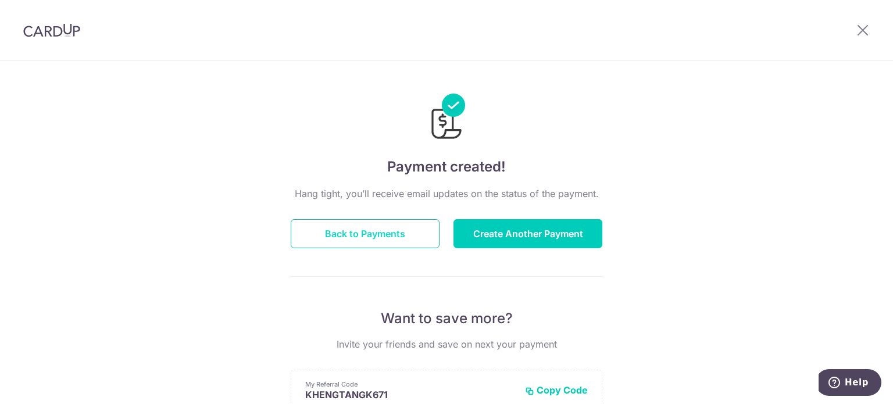
click at [369, 232] on button "Back to Payments" at bounding box center [365, 233] width 149 height 29
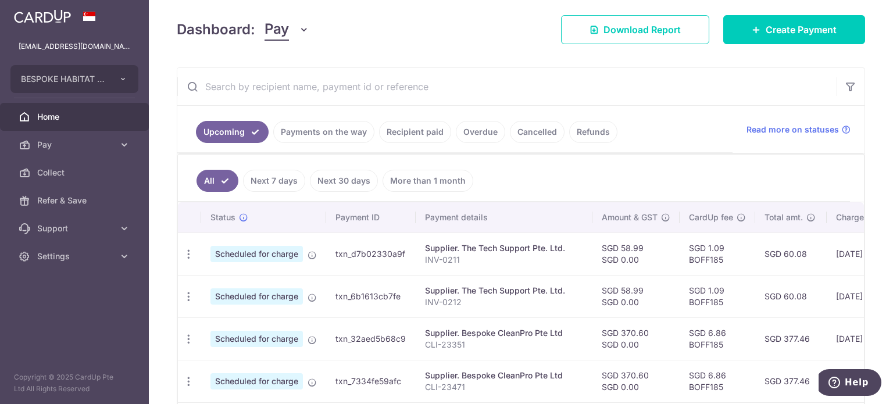
scroll to position [174, 0]
